Goal: Task Accomplishment & Management: Complete application form

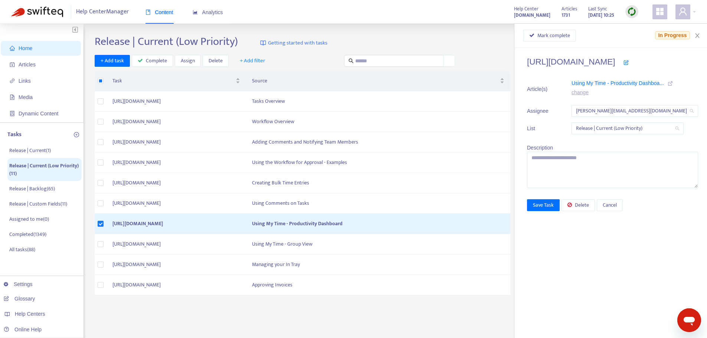
click at [668, 83] on icon at bounding box center [670, 83] width 5 height 5
click at [523, 37] on button "Mark complete" at bounding box center [549, 36] width 53 height 12
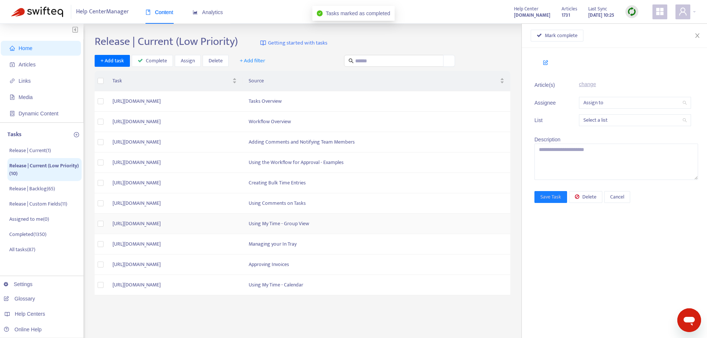
click at [418, 224] on td "Using My Time - Group View" at bounding box center [377, 224] width 268 height 20
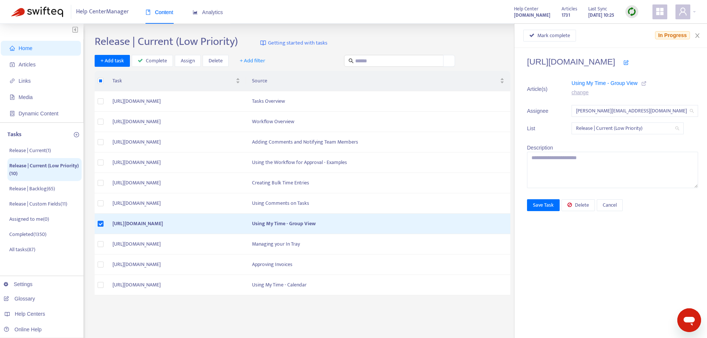
click at [641, 81] on icon at bounding box center [643, 83] width 5 height 5
click at [542, 31] on button "Mark complete" at bounding box center [549, 36] width 53 height 12
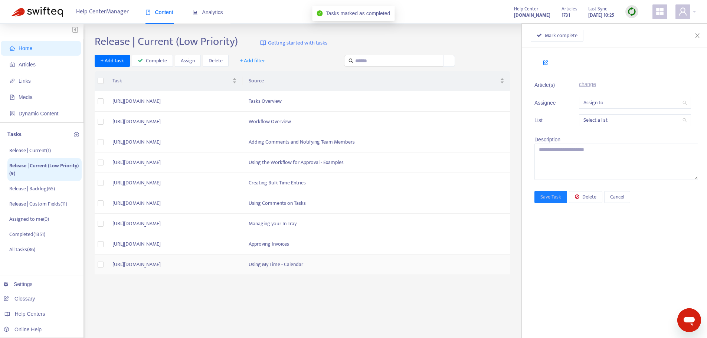
click at [463, 269] on td "Using My Time - Calendar" at bounding box center [377, 265] width 268 height 20
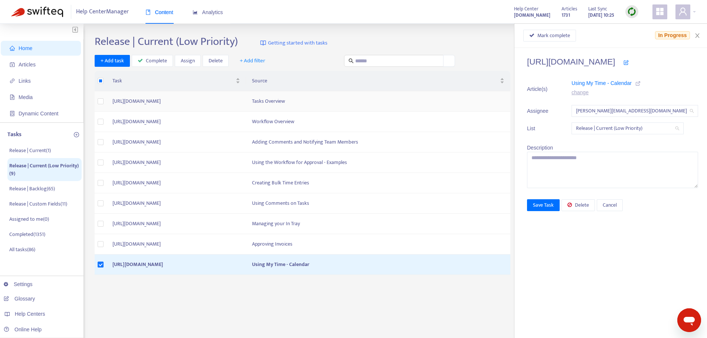
click at [358, 107] on td "Tasks Overview" at bounding box center [378, 101] width 264 height 20
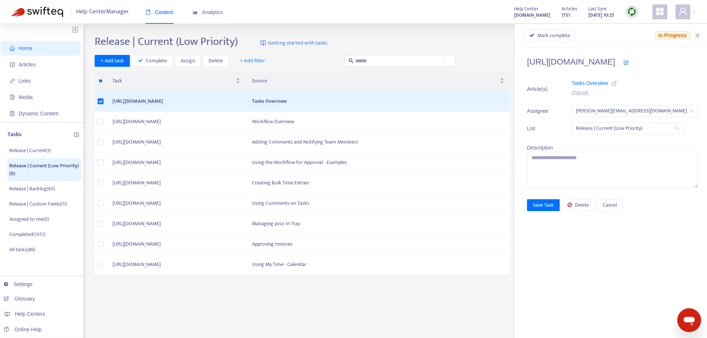
click at [612, 84] on icon at bounding box center [614, 83] width 5 height 5
click at [380, 245] on td "Approving Invoices" at bounding box center [378, 244] width 264 height 20
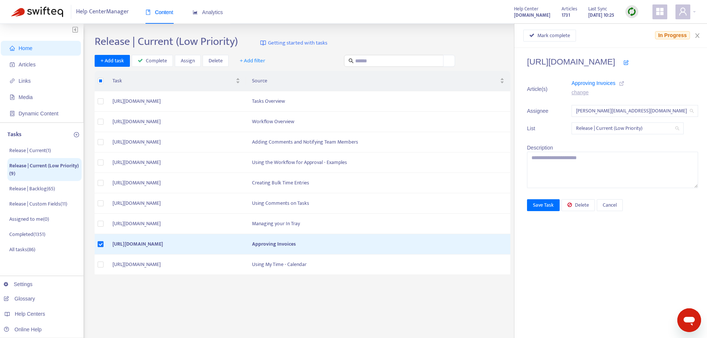
click at [619, 83] on icon at bounding box center [621, 83] width 5 height 5
click at [699, 26] on div "Mark complete In Progress" at bounding box center [610, 36] width 193 height 24
click at [700, 33] on button "Close" at bounding box center [697, 35] width 10 height 7
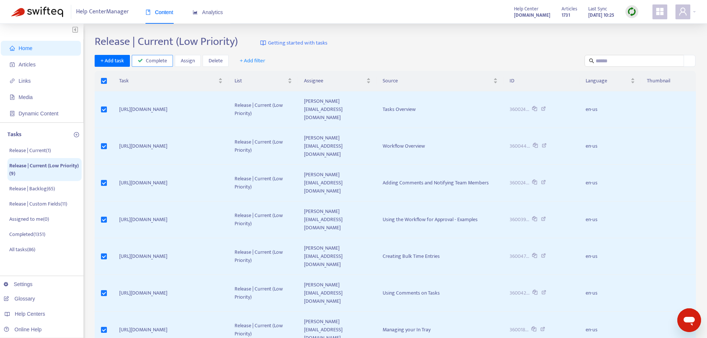
click at [153, 58] on span "Complete" at bounding box center [156, 61] width 21 height 8
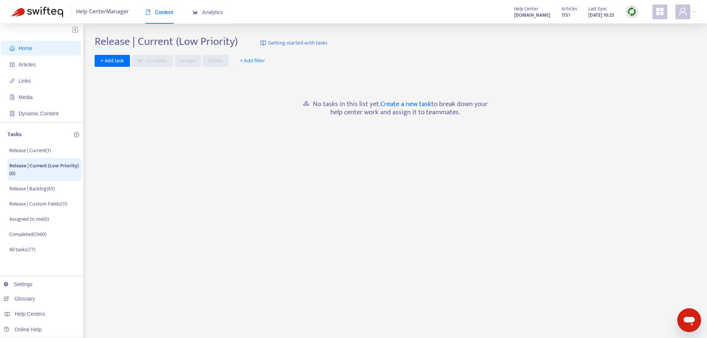
drag, startPoint x: 271, startPoint y: 135, endPoint x: 254, endPoint y: 142, distance: 18.0
click at [271, 135] on div "Release | Current (Low Priority) Getting started with tasks + Add task Complete…" at bounding box center [395, 252] width 601 height 434
